Goal: Information Seeking & Learning: Learn about a topic

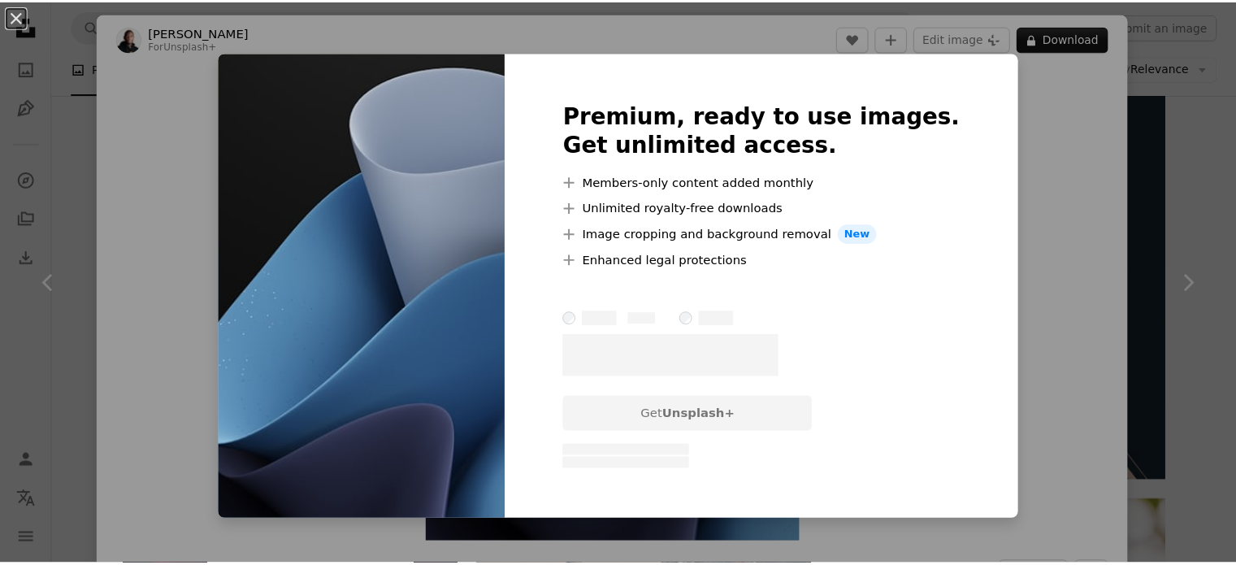
scroll to position [7394, 0]
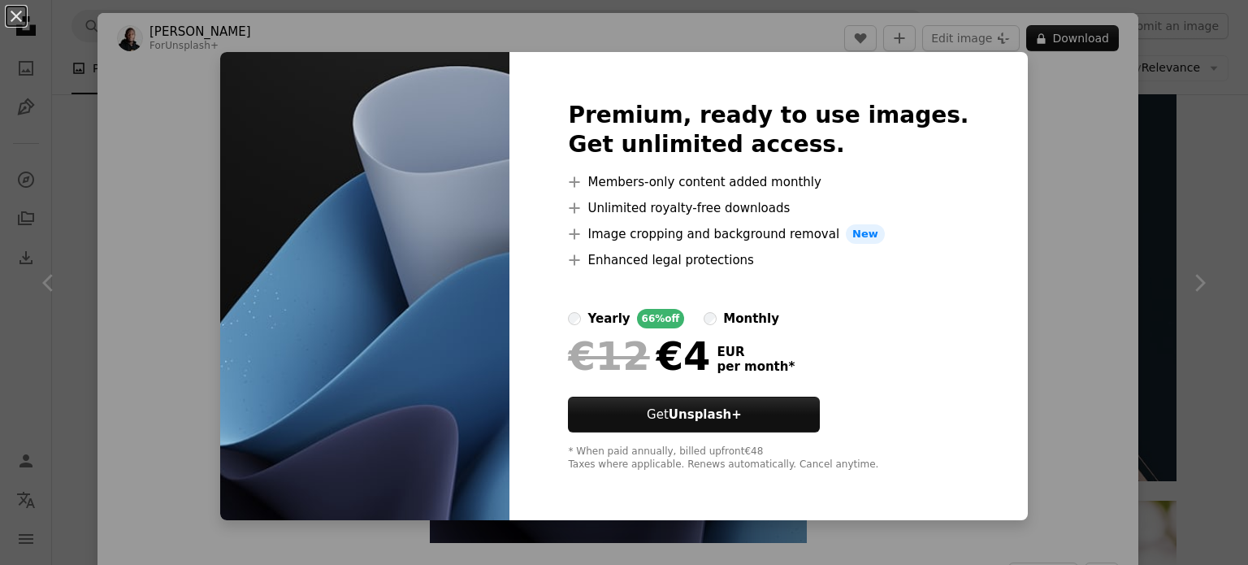
click at [747, 318] on div "monthly" at bounding box center [751, 319] width 56 height 20
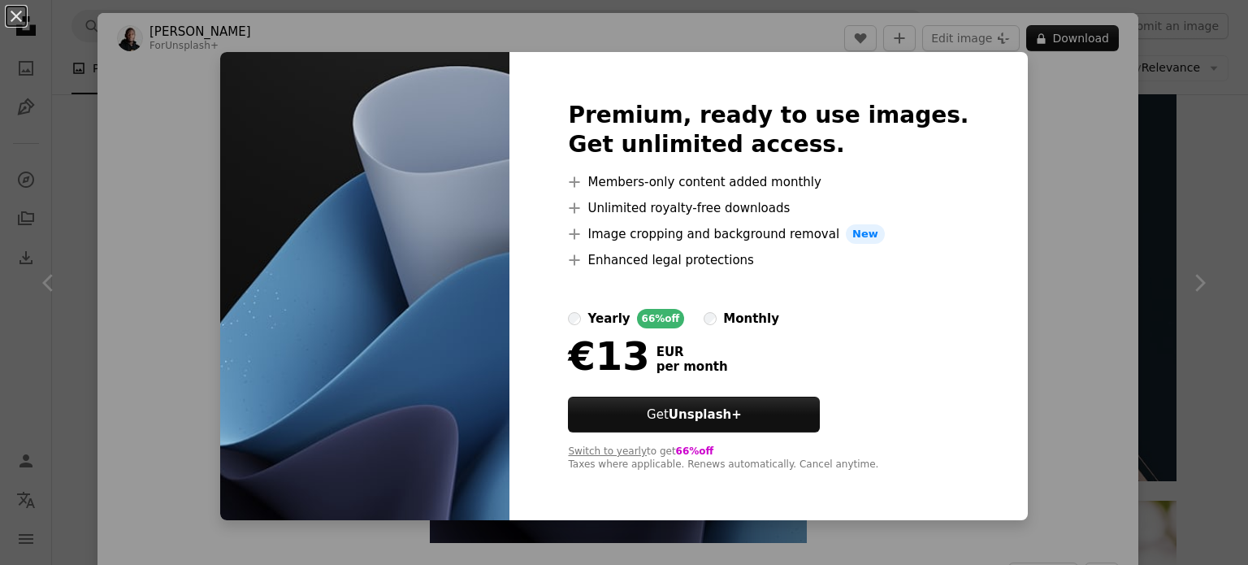
click at [1176, 219] on div "An X shape Premium, ready to use images. Get unlimited access. A plus sign Memb…" at bounding box center [624, 282] width 1248 height 565
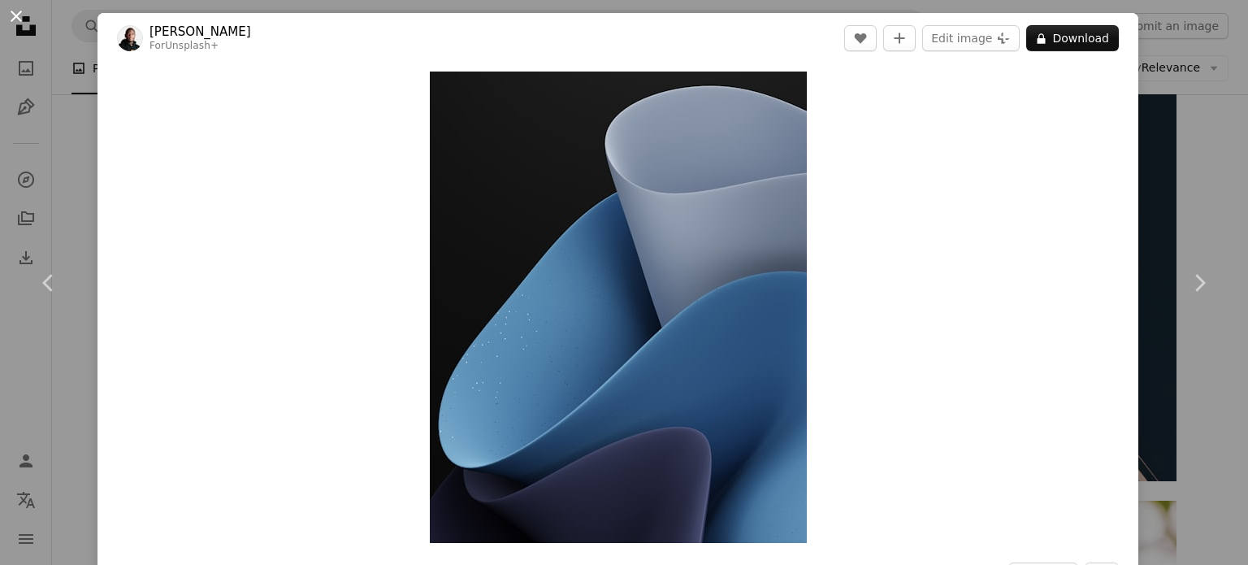
click at [20, 11] on button "An X shape" at bounding box center [17, 17] width 20 height 20
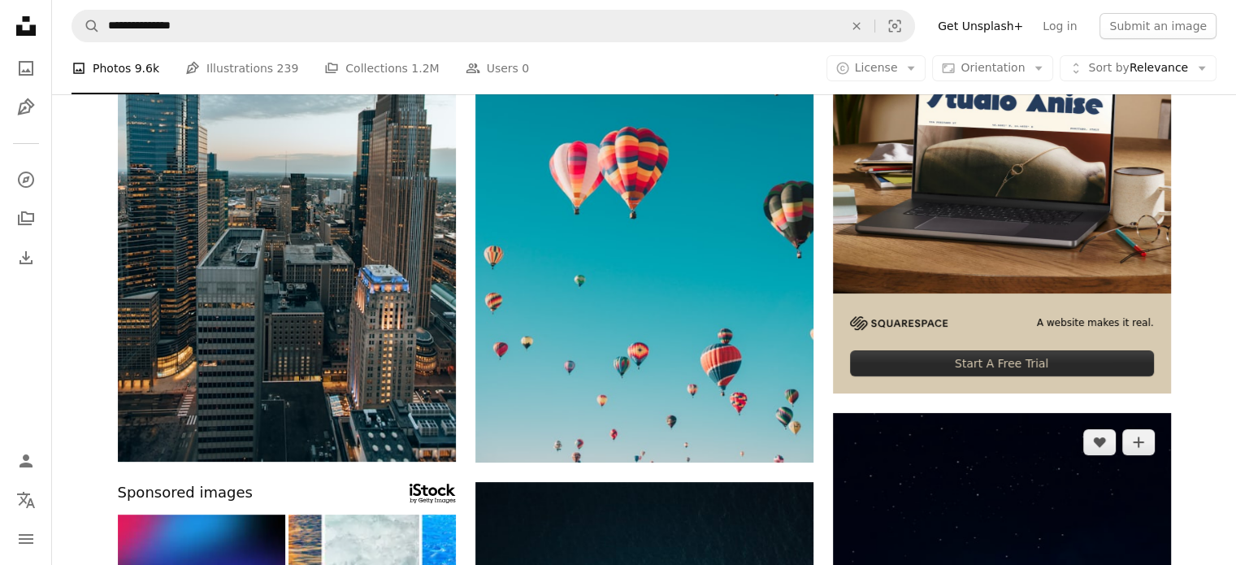
scroll to position [81, 0]
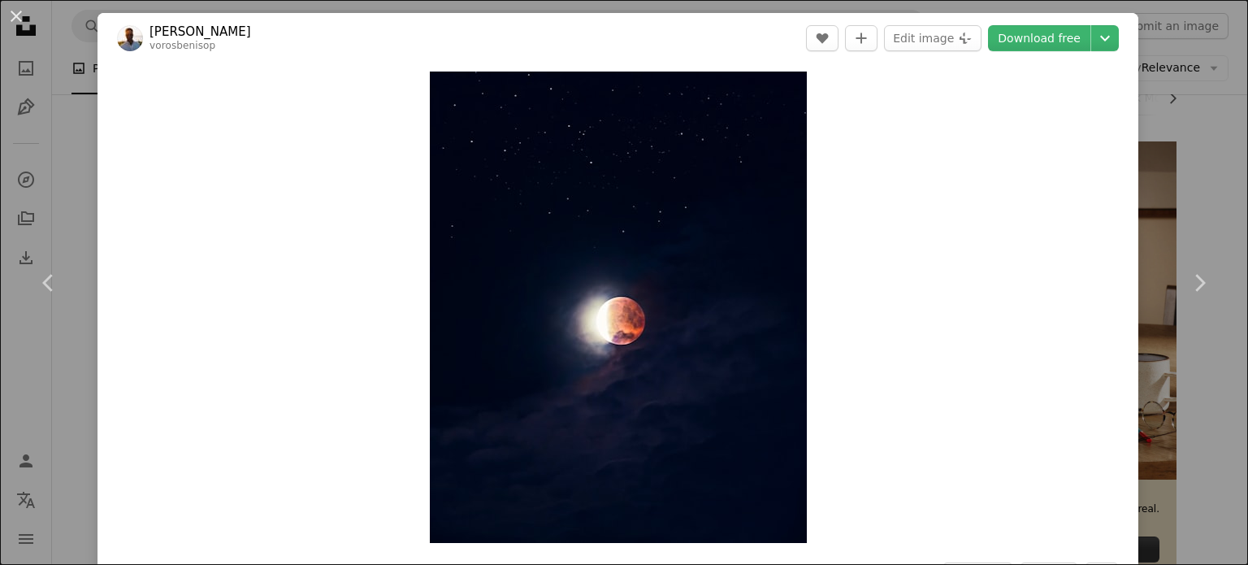
click at [1147, 102] on div "An X shape Chevron left Chevron right [PERSON_NAME] vorosbenisop A heart A plus…" at bounding box center [624, 282] width 1248 height 565
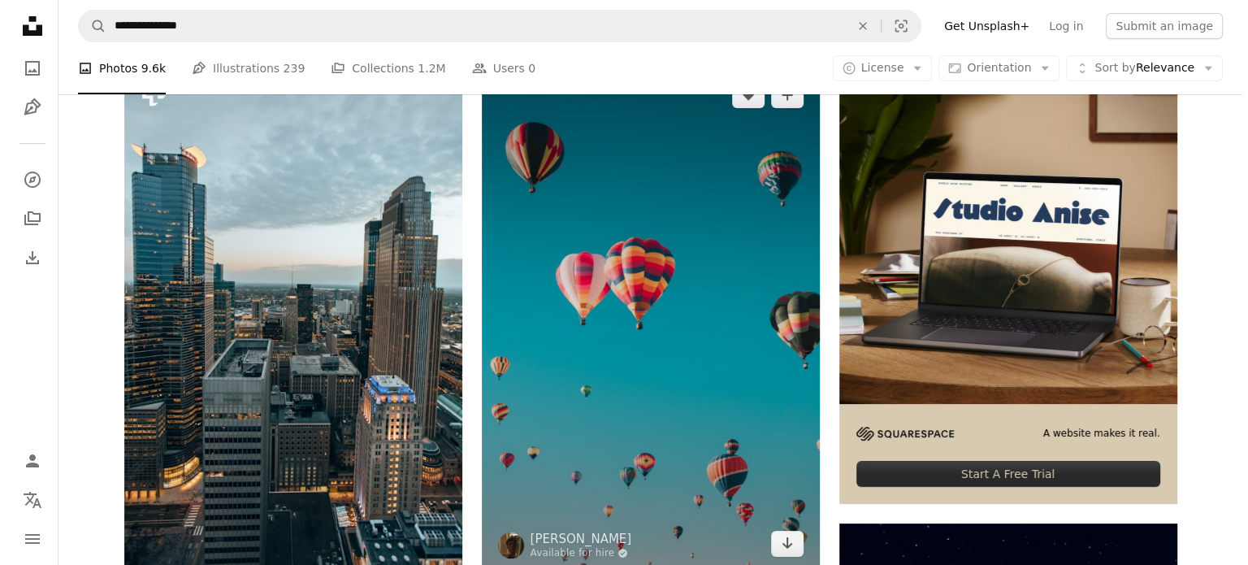
scroll to position [244, 0]
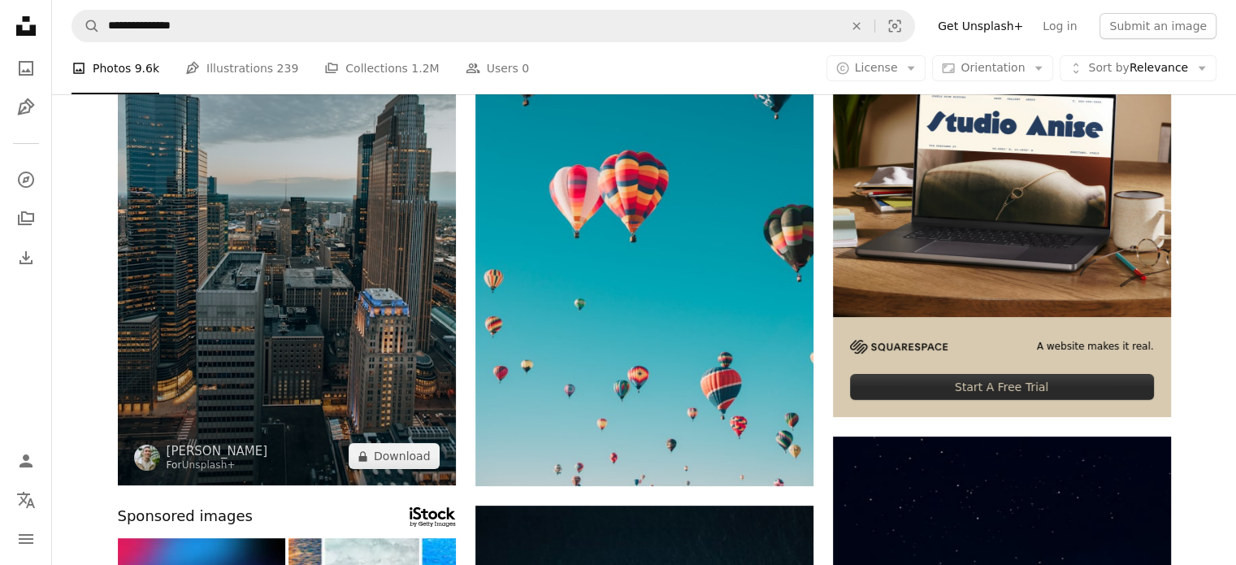
click at [344, 347] on img at bounding box center [287, 232] width 338 height 506
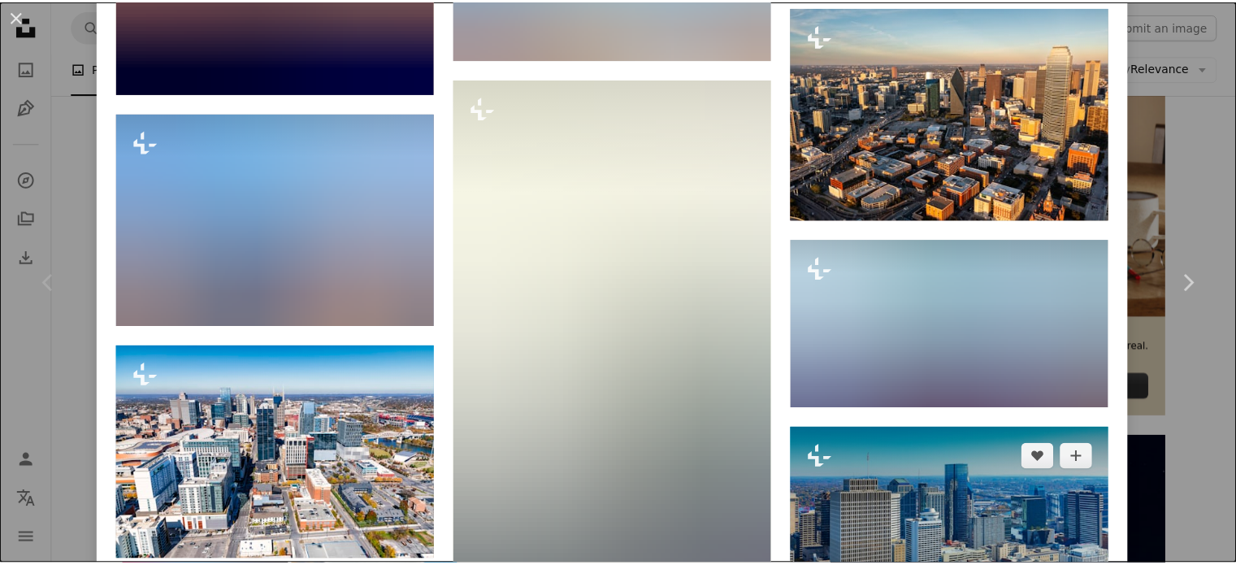
scroll to position [5141, 0]
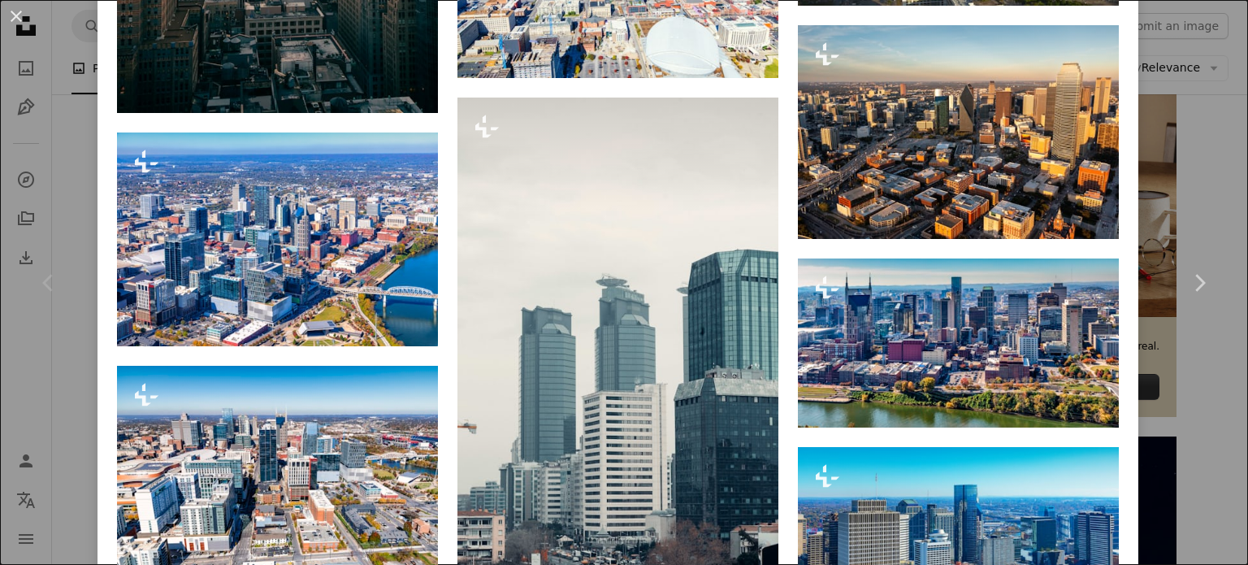
click at [1202, 184] on div "An X shape Chevron left Chevron right [PERSON_NAME] For Unsplash+ A heart A plu…" at bounding box center [624, 282] width 1248 height 565
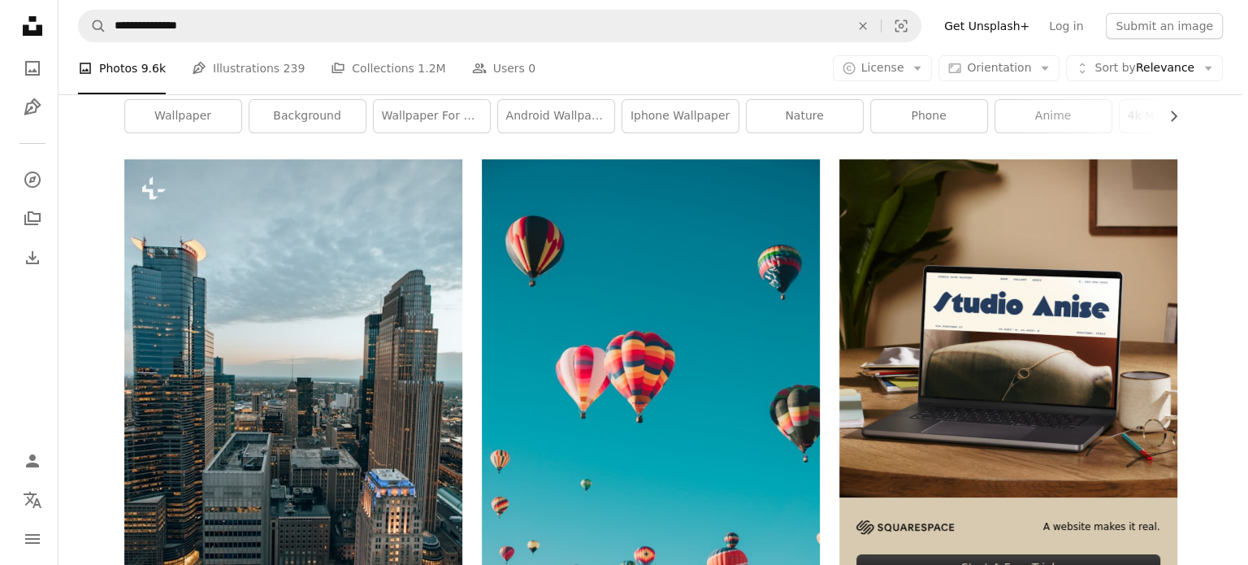
scroll to position [163, 0]
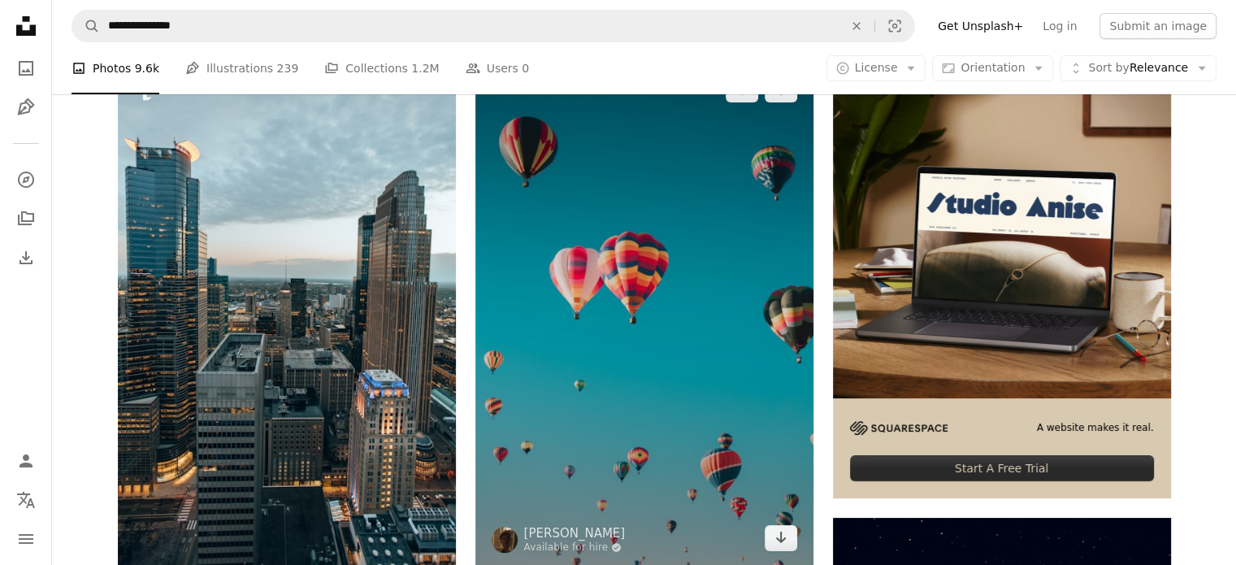
click at [654, 374] on img at bounding box center [644, 313] width 338 height 507
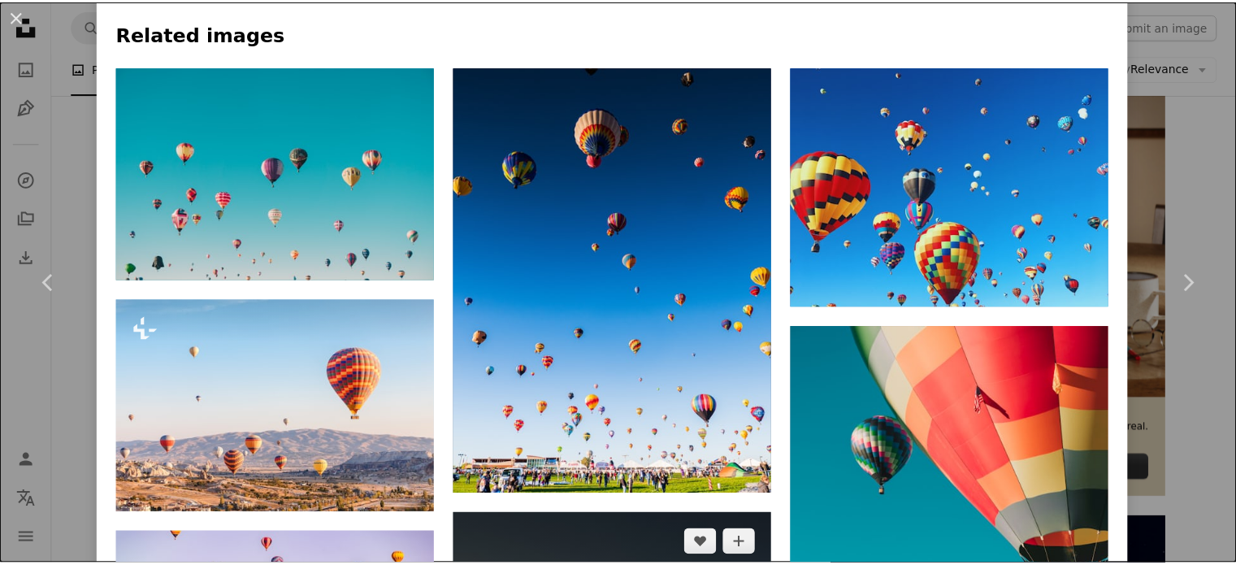
scroll to position [1056, 0]
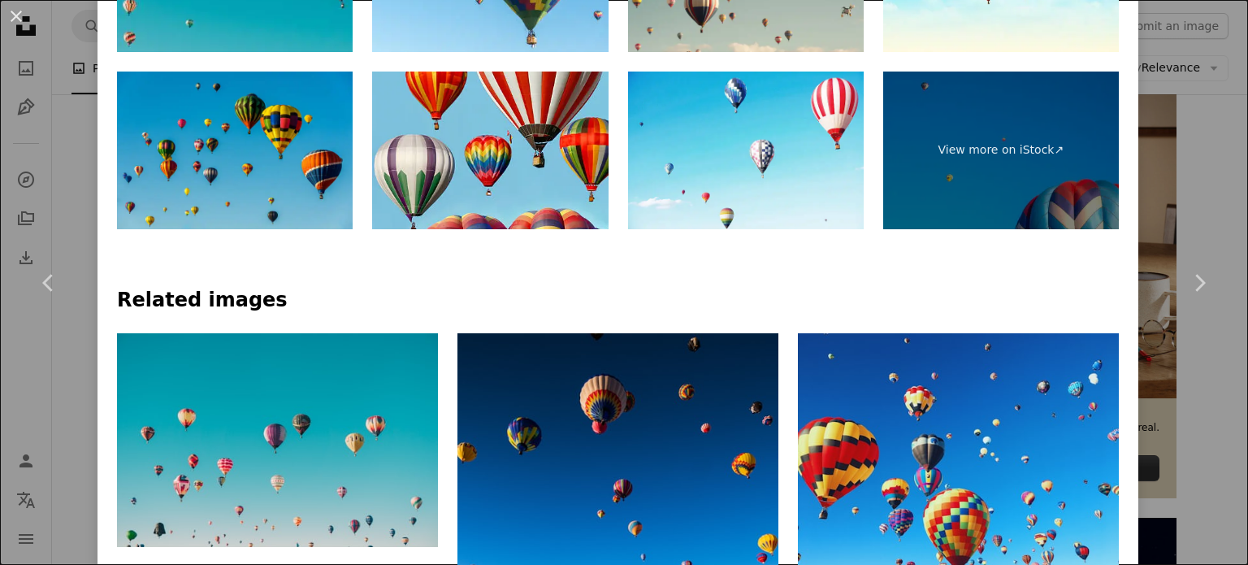
drag, startPoint x: 23, startPoint y: 16, endPoint x: 65, endPoint y: 20, distance: 42.4
click at [23, 16] on button "An X shape" at bounding box center [17, 17] width 20 height 20
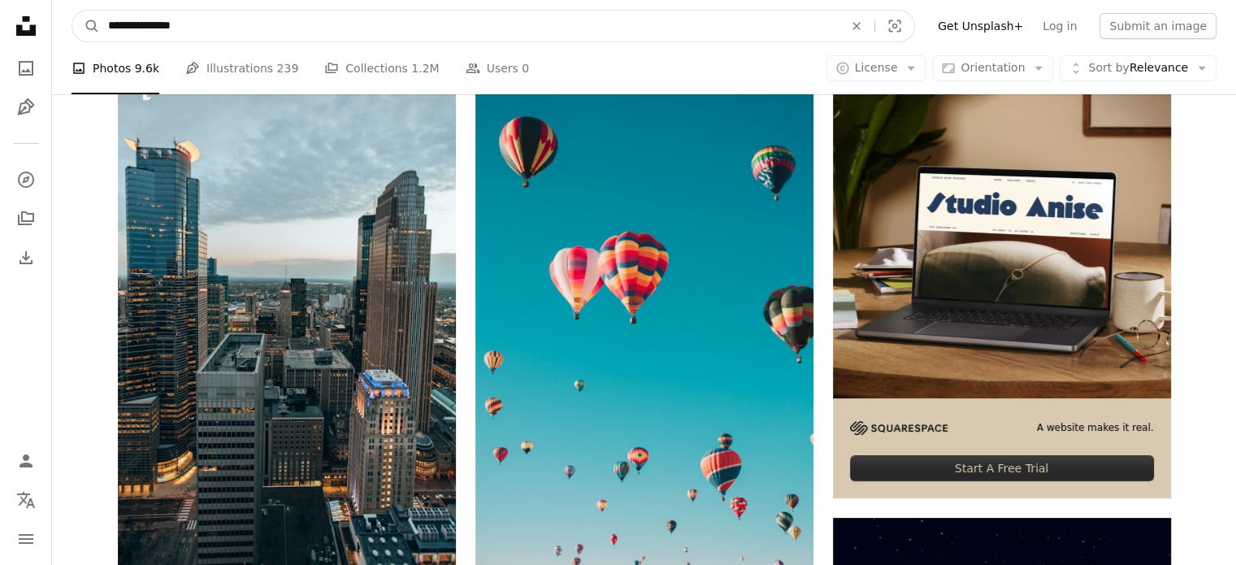
click at [145, 25] on input "**********" at bounding box center [469, 26] width 739 height 31
type input "**********"
click button "A magnifying glass" at bounding box center [86, 26] width 28 height 31
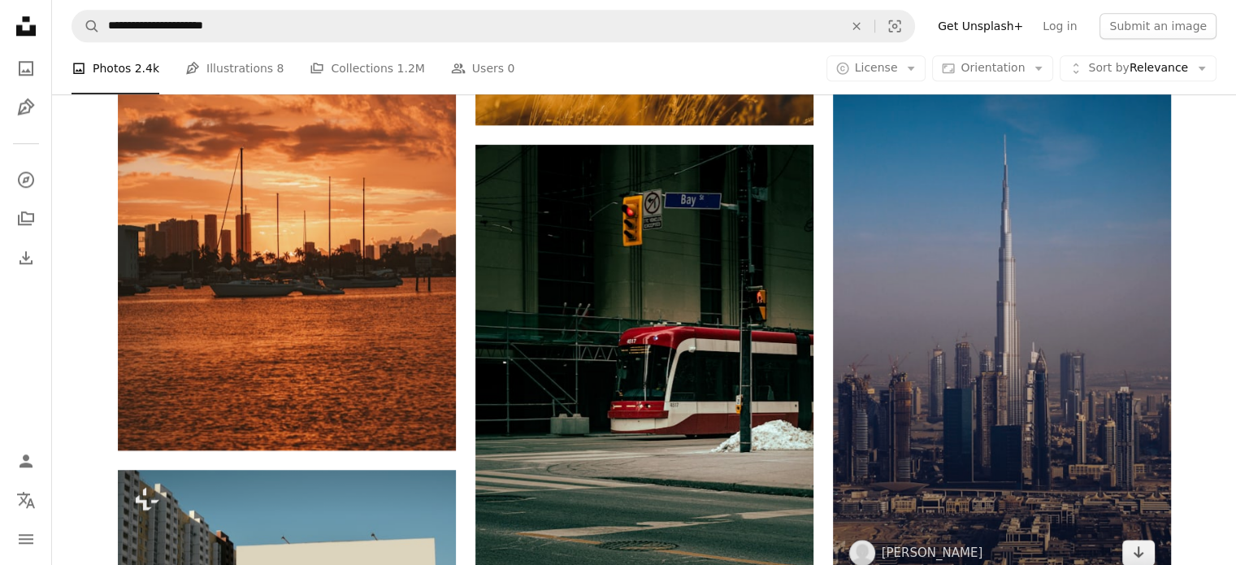
scroll to position [1706, 0]
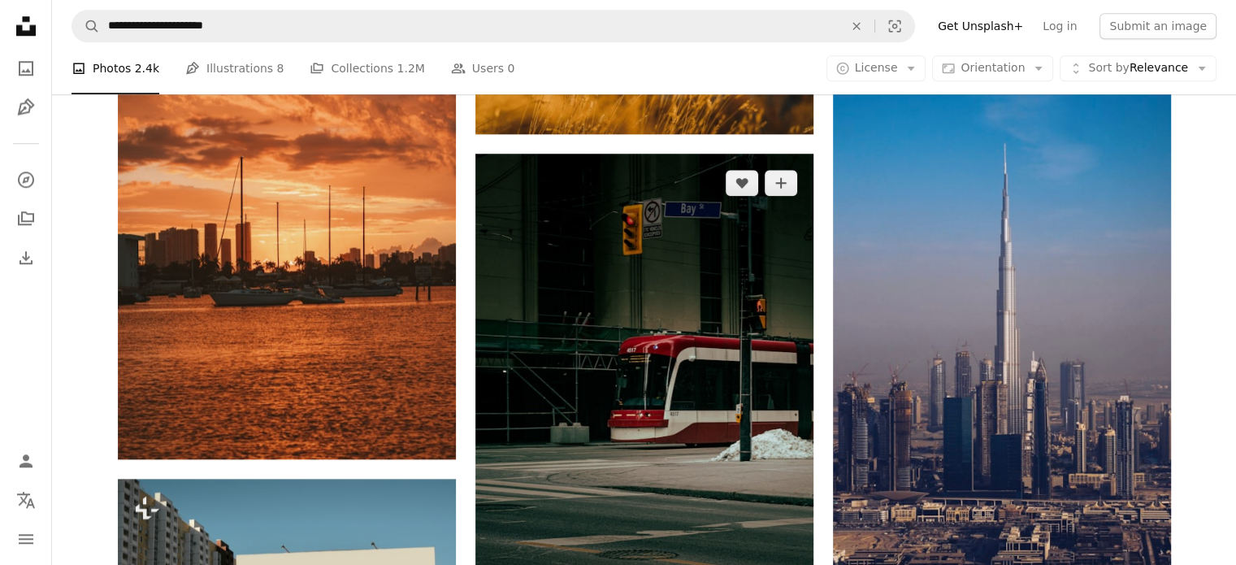
click at [673, 474] on img at bounding box center [644, 407] width 338 height 507
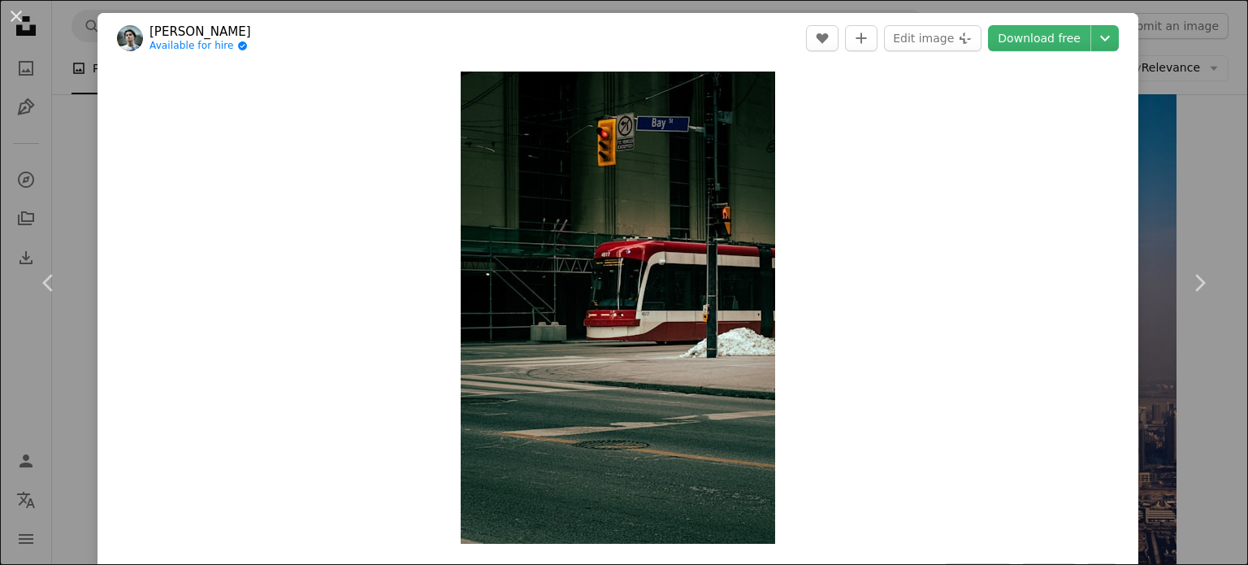
click at [1183, 137] on div "An X shape Chevron left Chevron right [PERSON_NAME] Available for hire A checkm…" at bounding box center [624, 282] width 1248 height 565
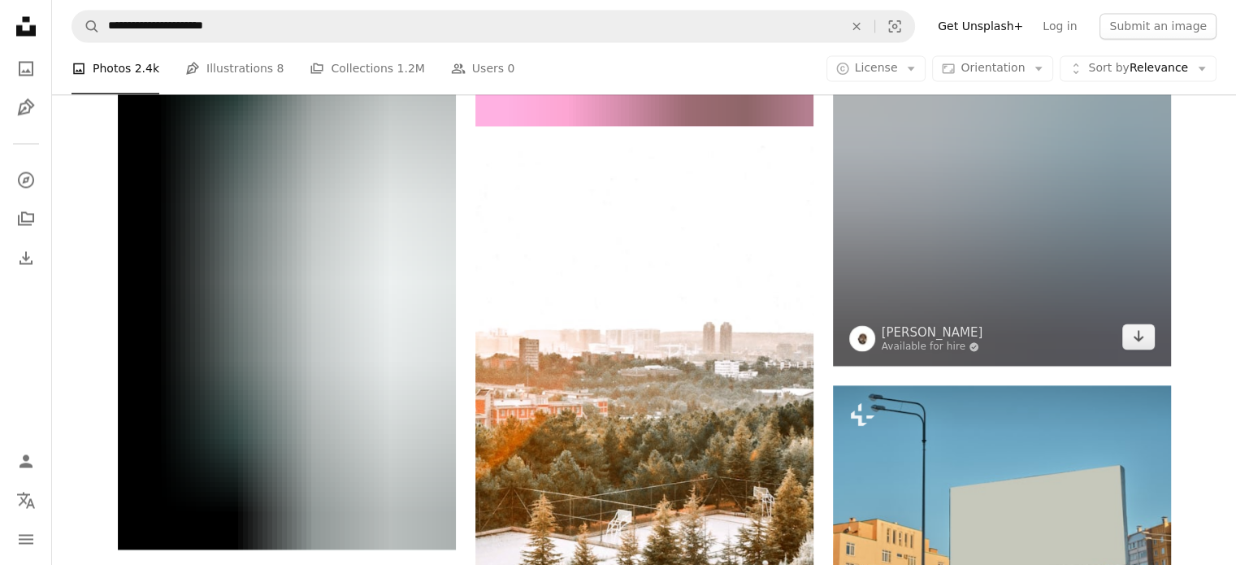
scroll to position [3250, 0]
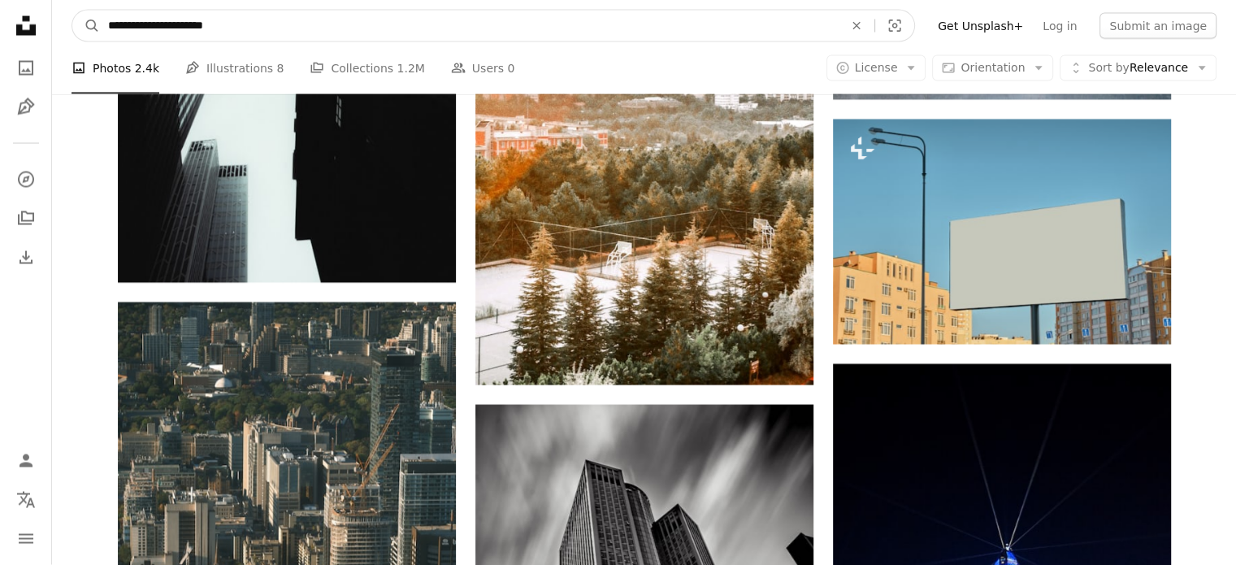
drag, startPoint x: 181, startPoint y: 27, endPoint x: 143, endPoint y: 31, distance: 38.4
click at [143, 31] on input "**********" at bounding box center [469, 26] width 739 height 31
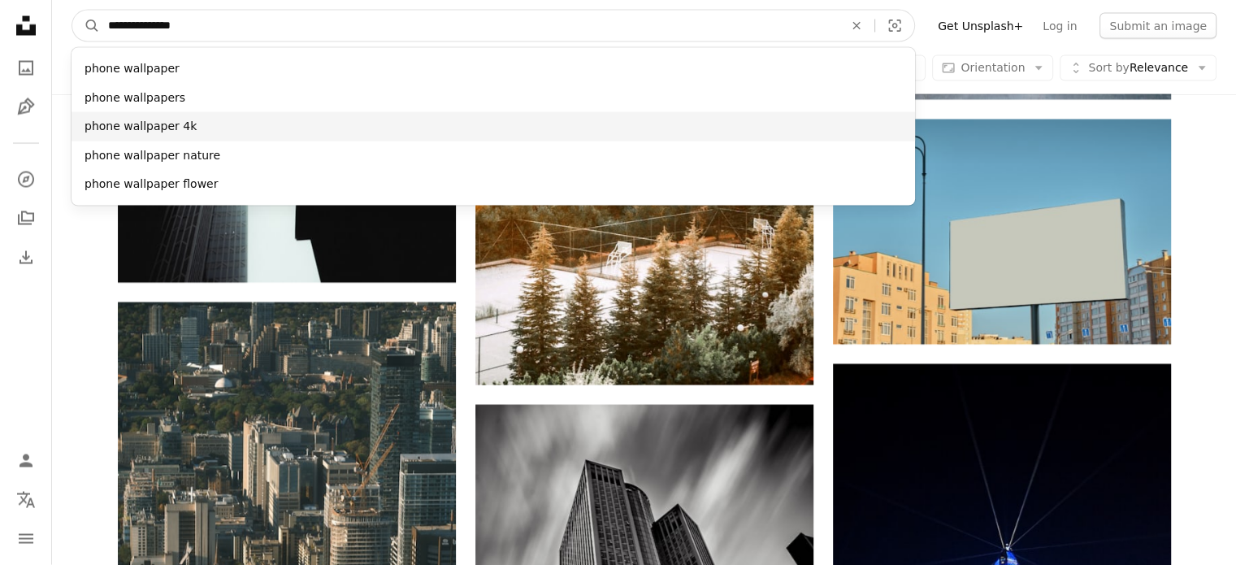
type input "**********"
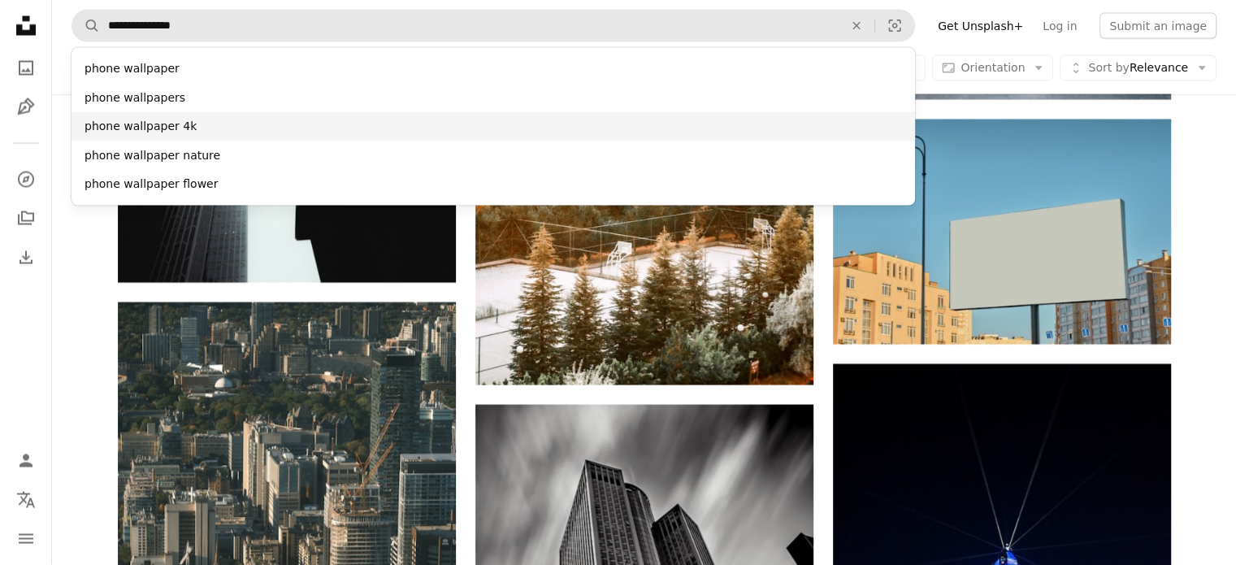
click at [169, 126] on div "phone wallpaper 4k" at bounding box center [493, 126] width 843 height 29
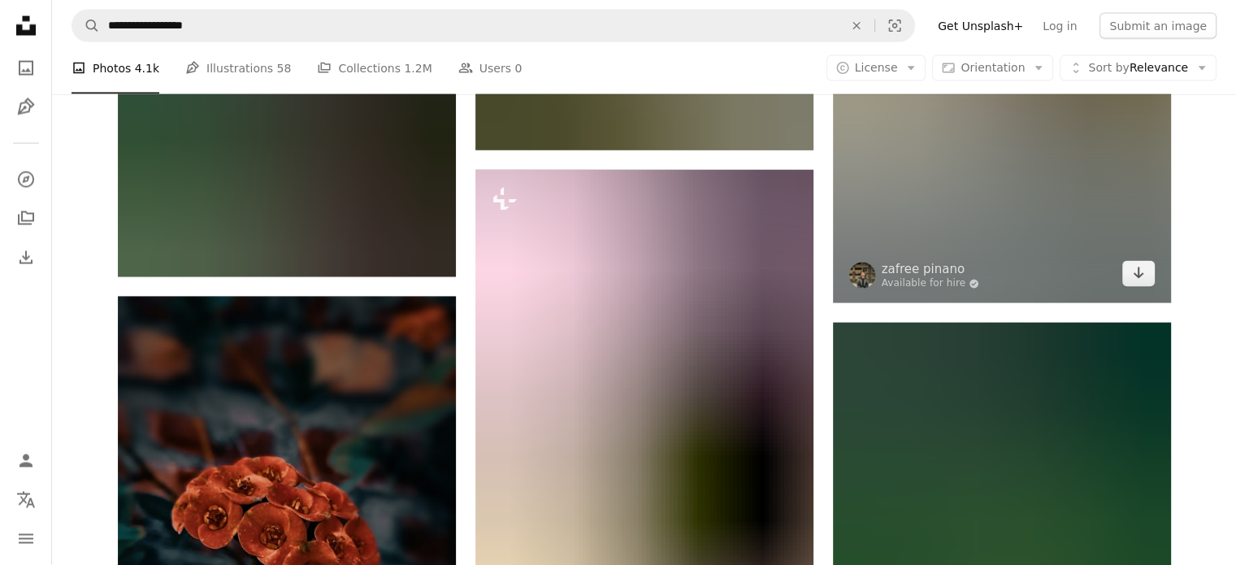
scroll to position [22182, 0]
